Goal: Task Accomplishment & Management: Manage account settings

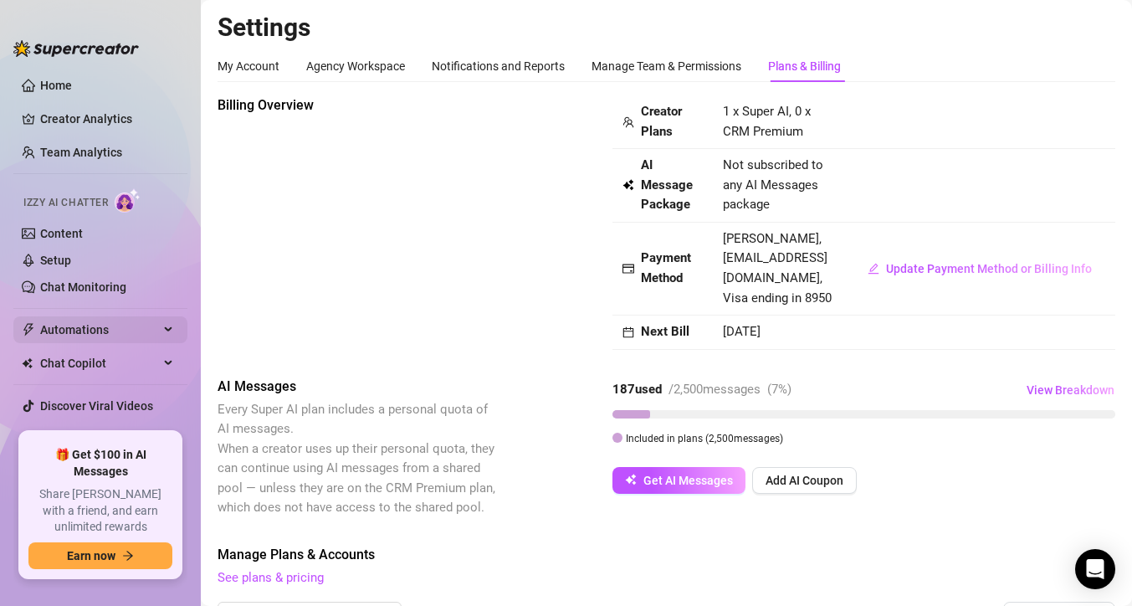
click at [78, 327] on span "Automations" at bounding box center [99, 329] width 119 height 27
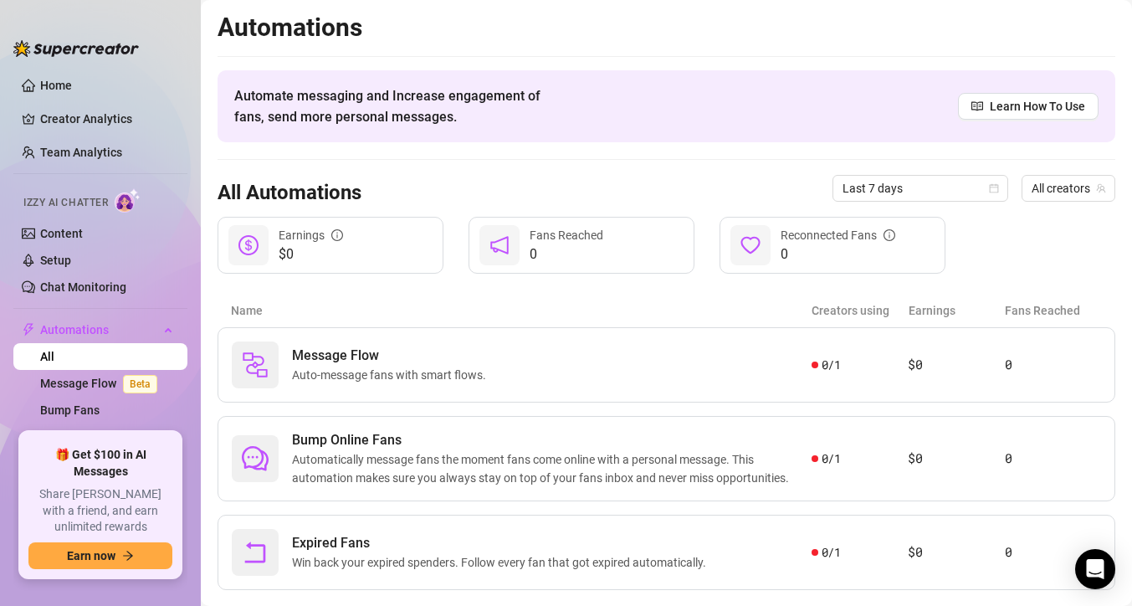
scroll to position [34, 0]
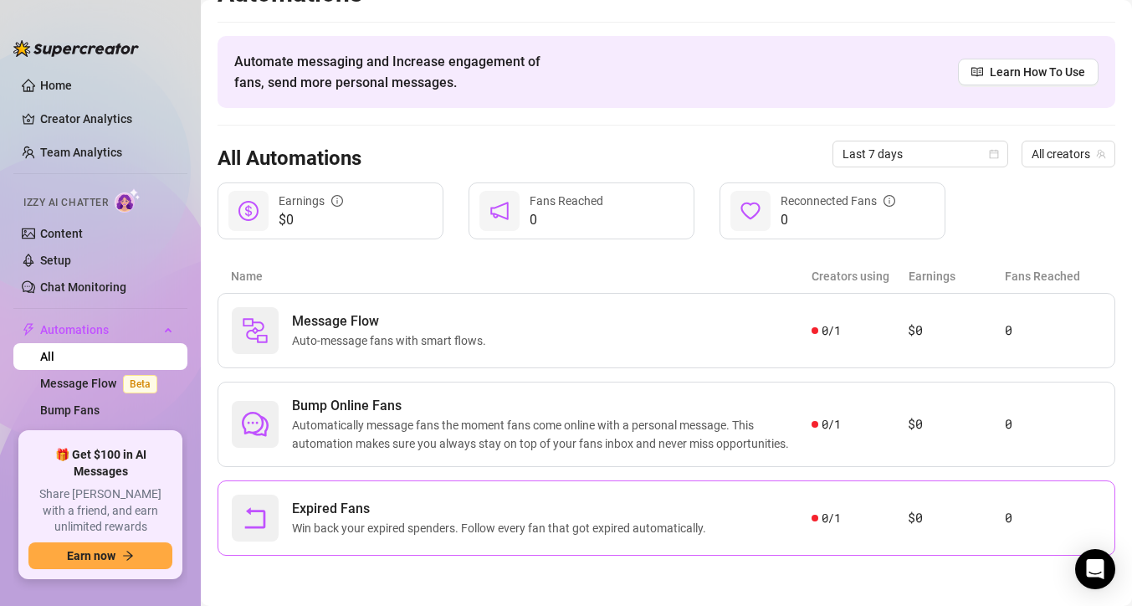
click at [702, 520] on span "Win back your expired spenders. Follow every fan that got expired automatically." at bounding box center [502, 528] width 421 height 18
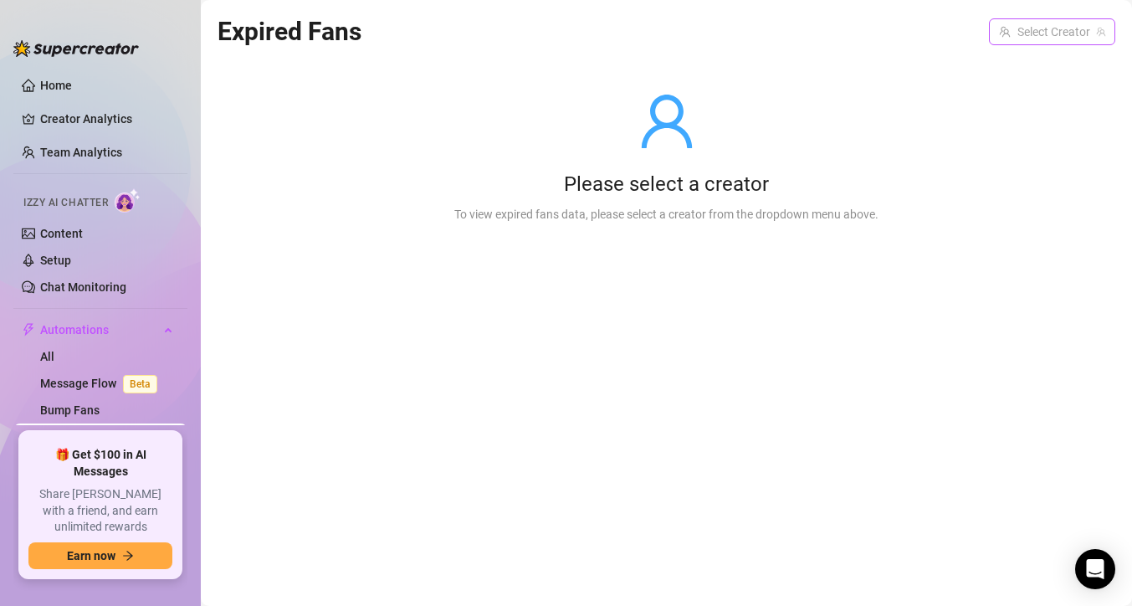
click at [1047, 31] on input "search" at bounding box center [1044, 31] width 91 height 25
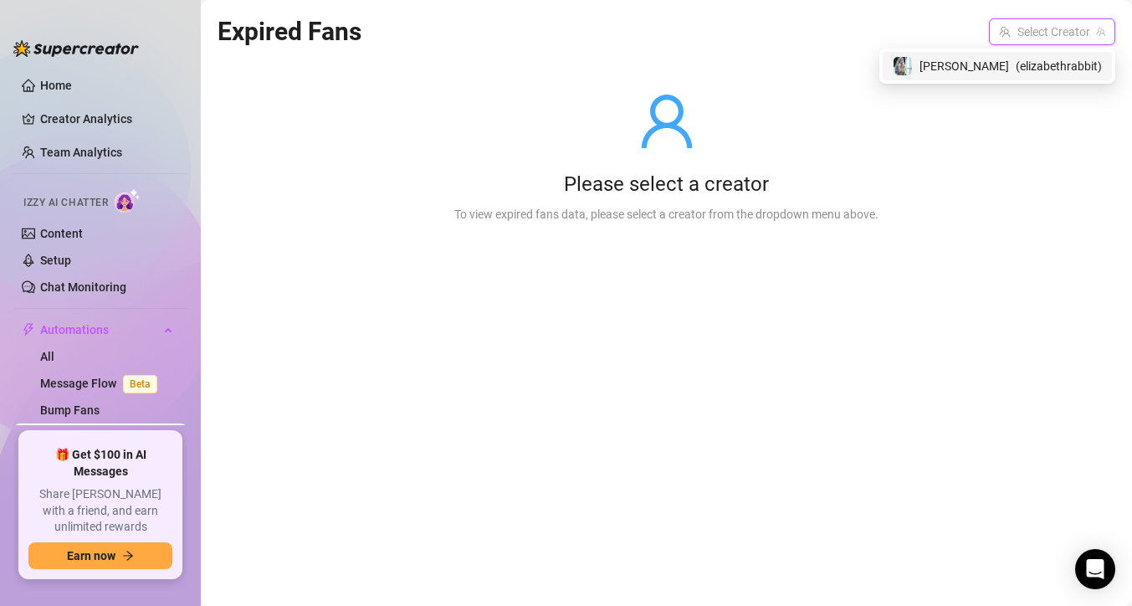
click at [1033, 73] on span "( elizabethrabbit )" at bounding box center [1059, 66] width 86 height 18
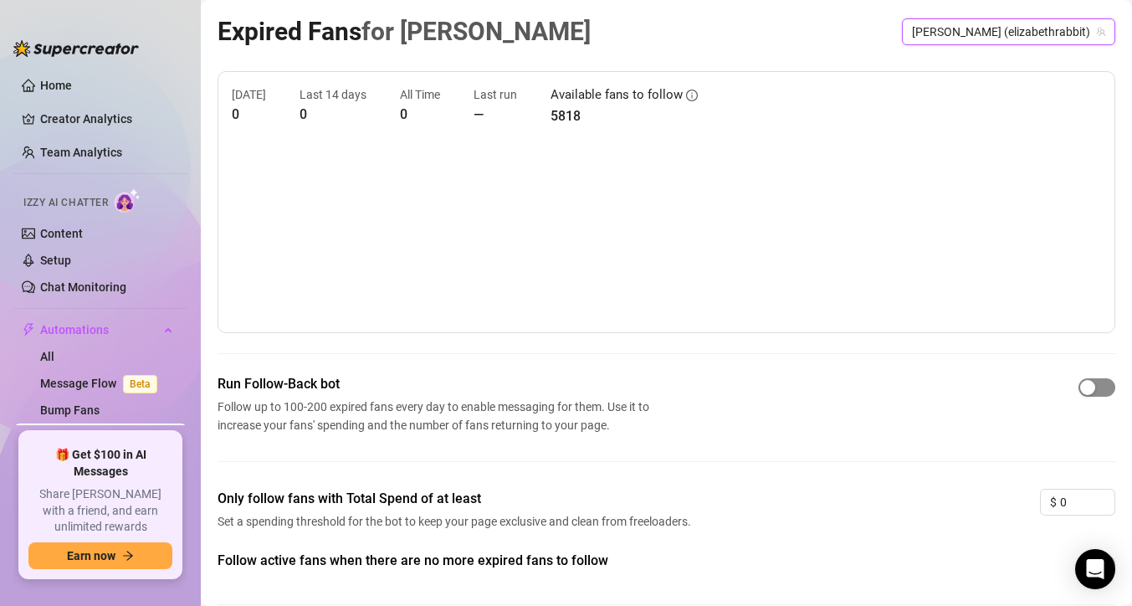
click at [1078, 391] on span "button" at bounding box center [1096, 387] width 37 height 18
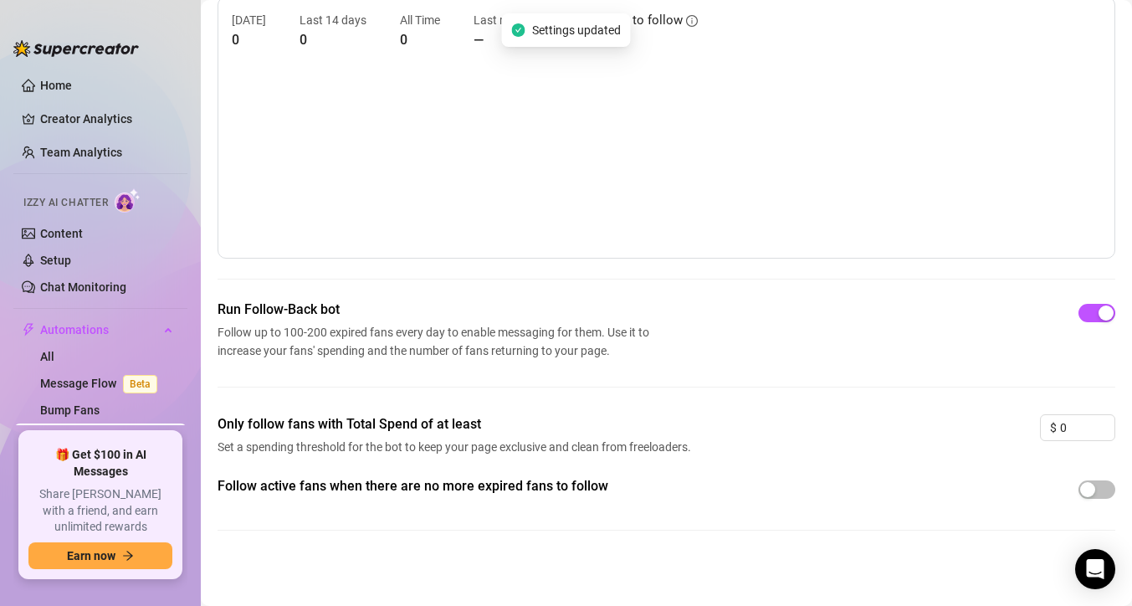
scroll to position [76, 0]
click at [1078, 487] on span "button" at bounding box center [1096, 488] width 37 height 18
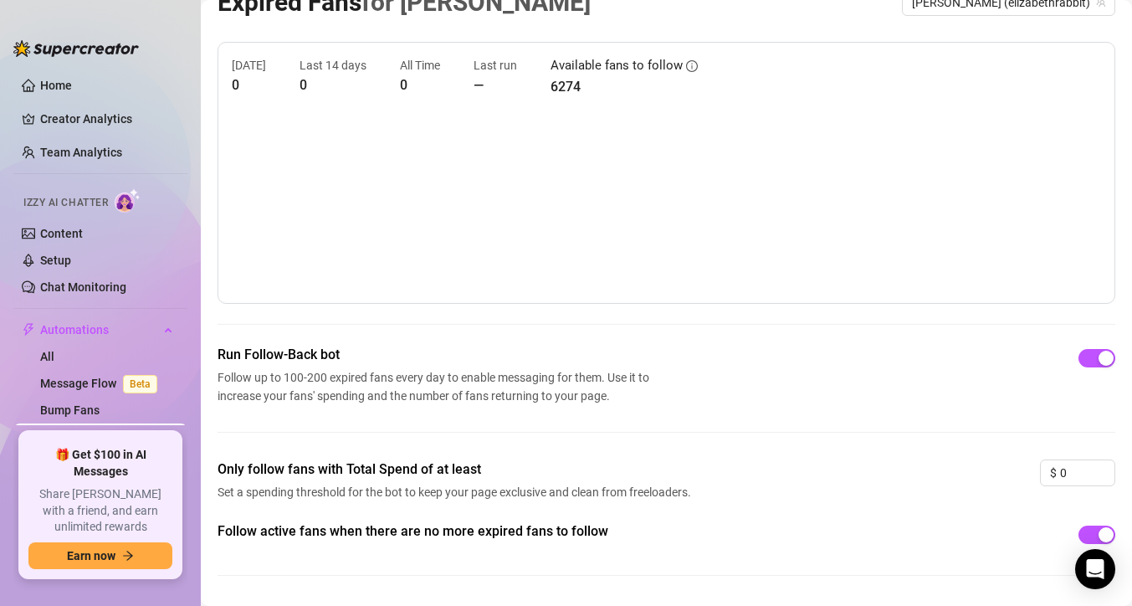
scroll to position [0, 0]
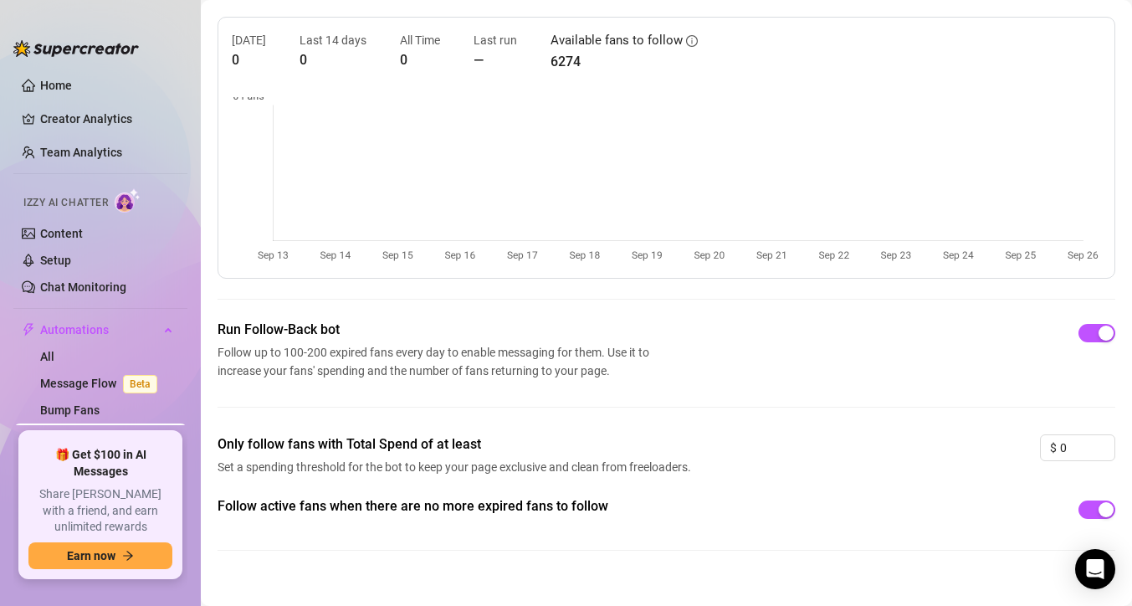
scroll to position [76, 0]
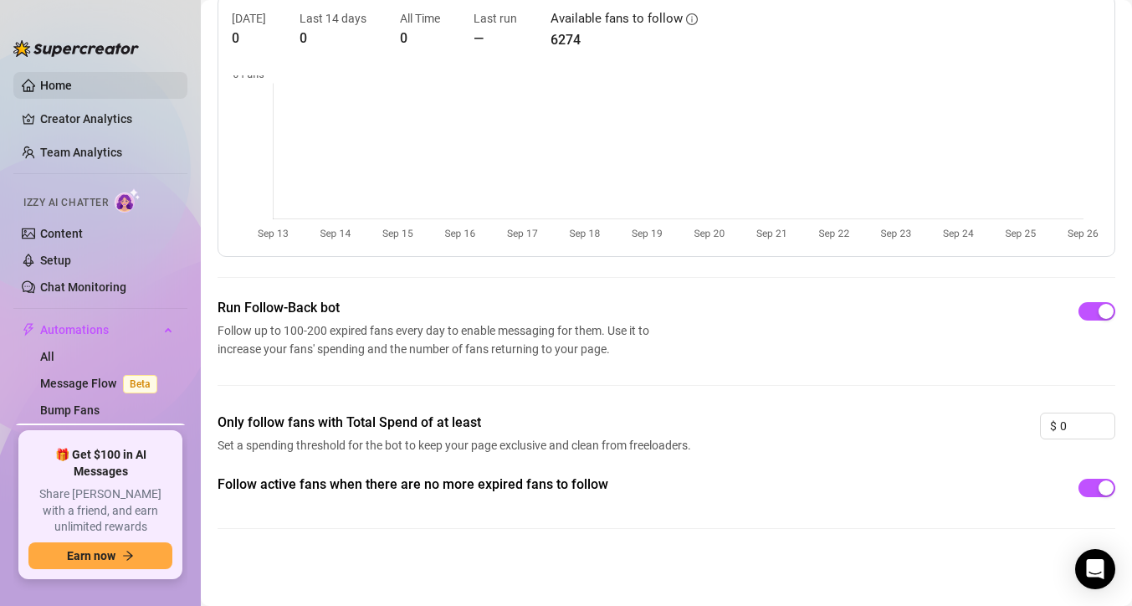
click at [62, 83] on link "Home" at bounding box center [56, 85] width 32 height 13
